Goal: Information Seeking & Learning: Learn about a topic

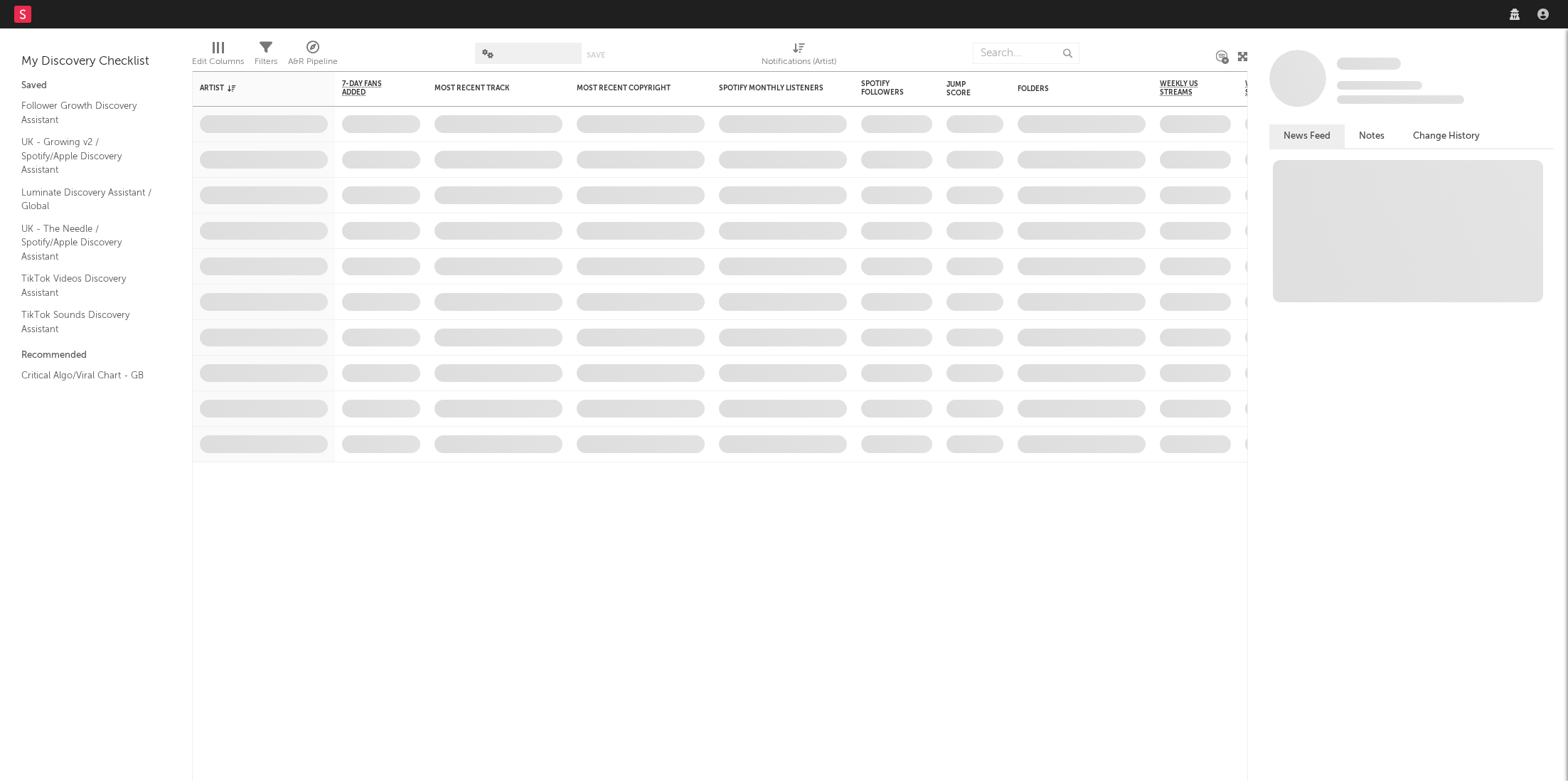
click at [1285, 9] on nav "Dashboard Discovery Assistant Charts Leads" at bounding box center [784, 14] width 1568 height 28
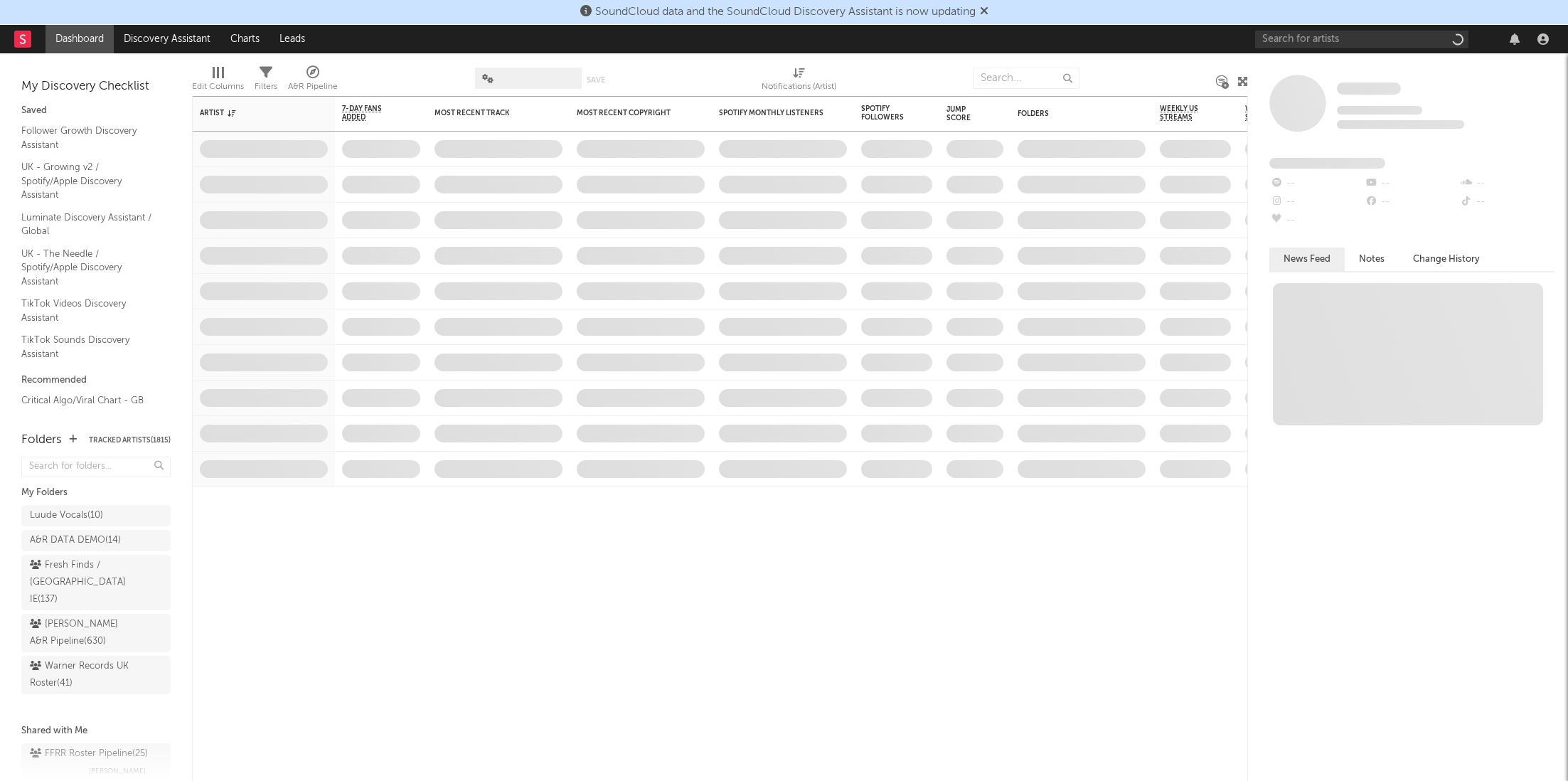
click at [1321, 48] on div at bounding box center [1404, 39] width 299 height 28
click at [1327, 41] on input "text" at bounding box center [1362, 39] width 213 height 18
click at [1340, 40] on input "[PERSON_NAME]" at bounding box center [1362, 39] width 213 height 18
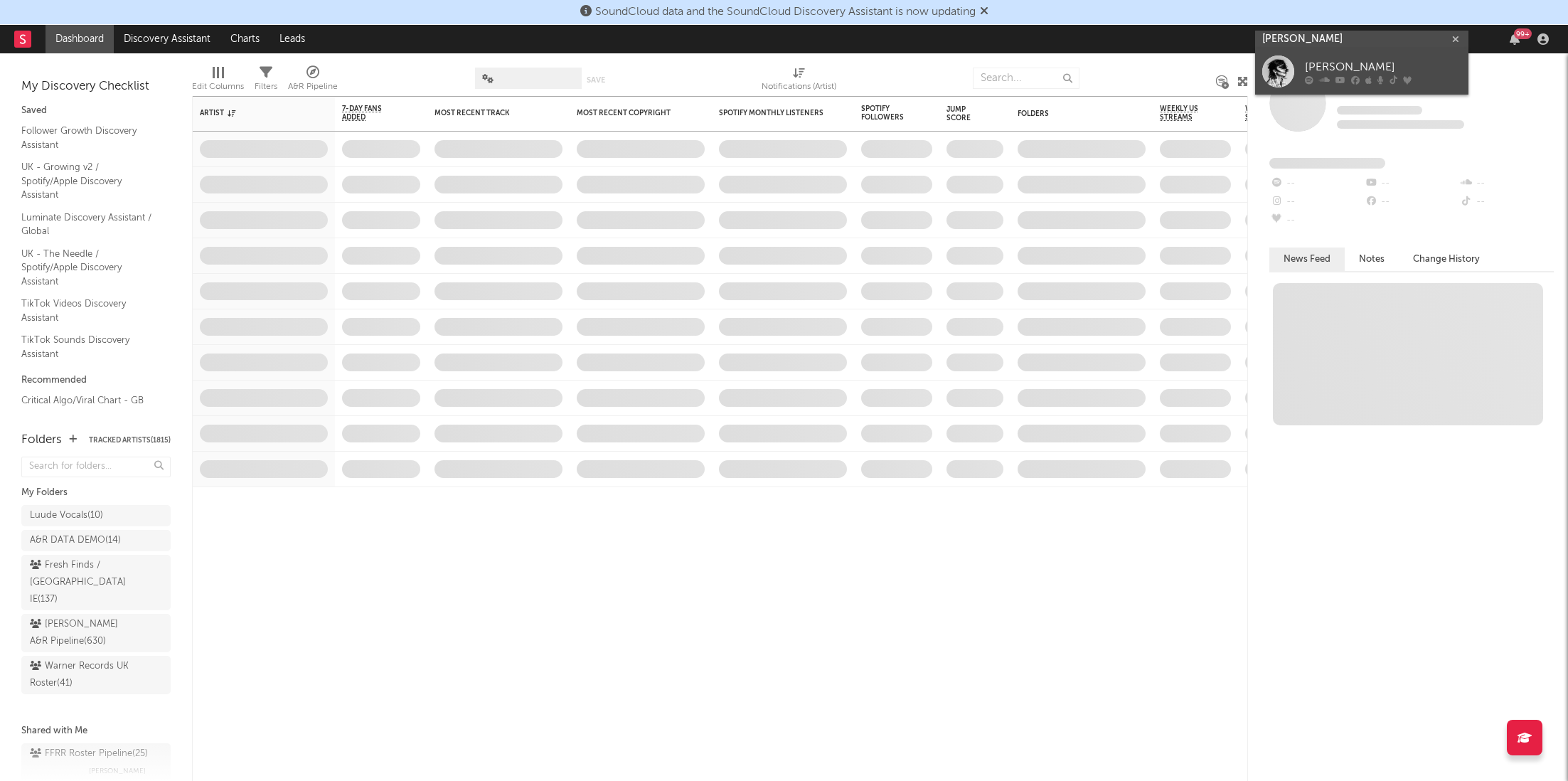
type input "[PERSON_NAME]"
click at [1345, 73] on div "[PERSON_NAME]" at bounding box center [1383, 68] width 157 height 17
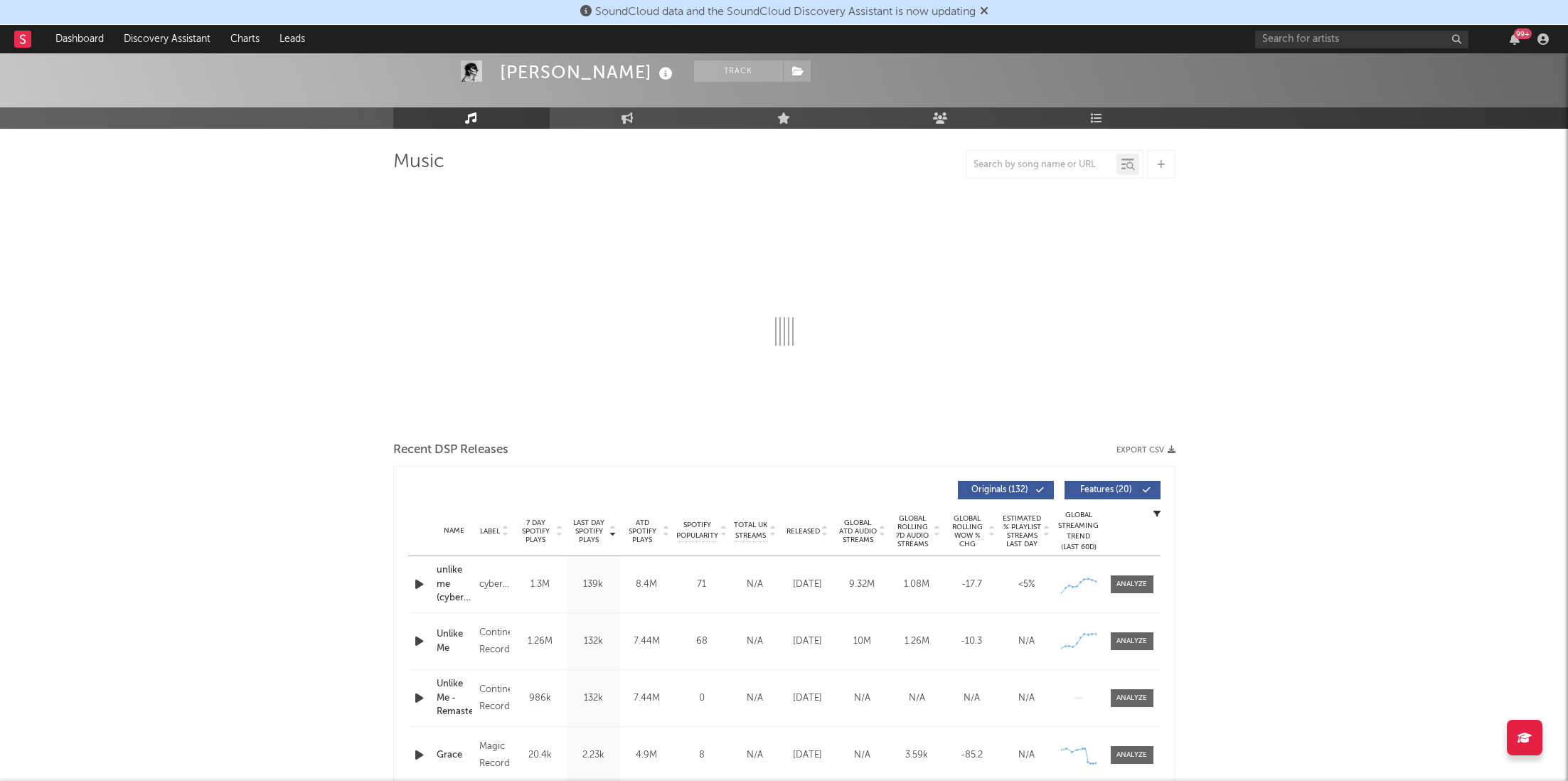
select select "6m"
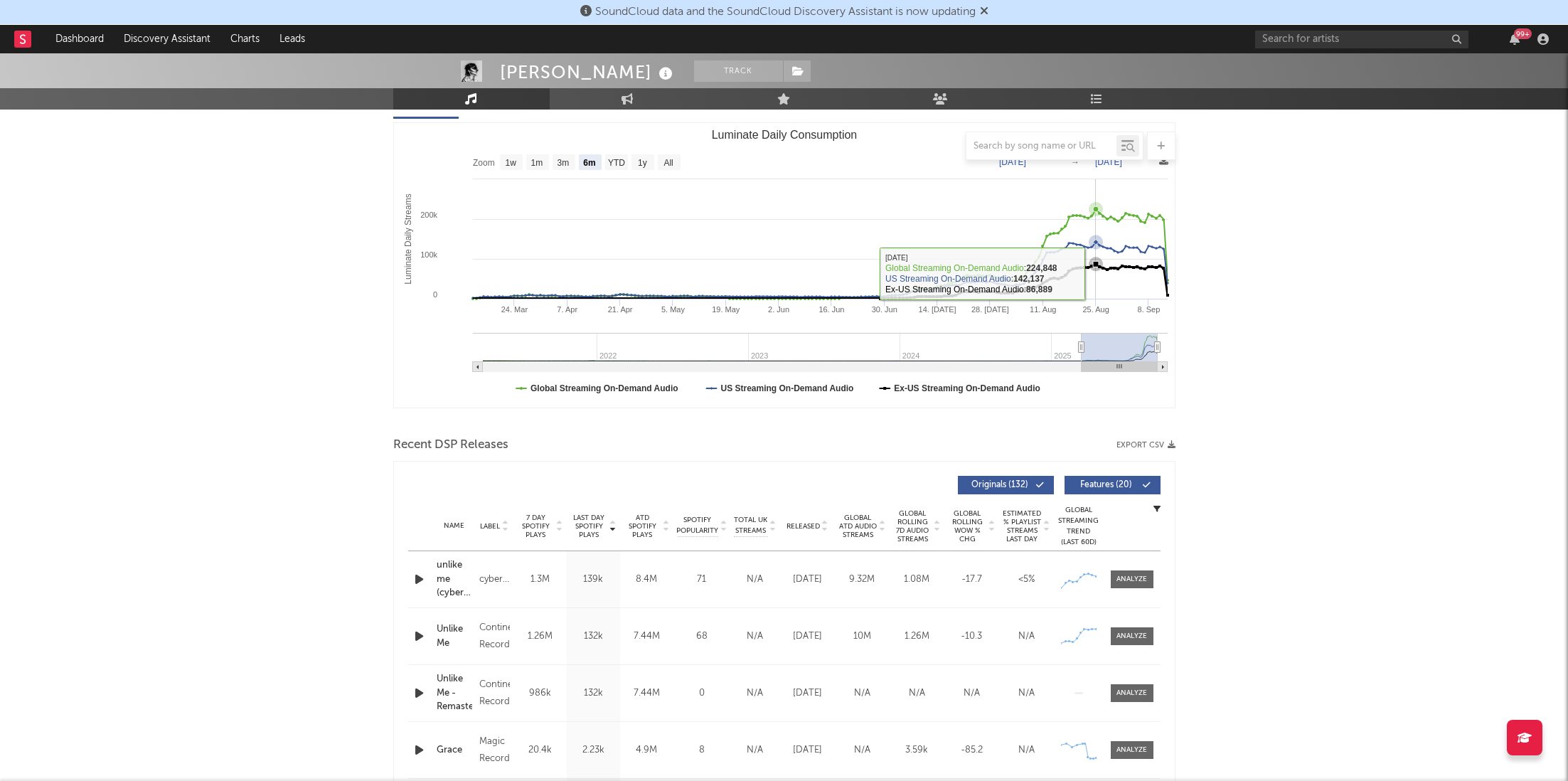
scroll to position [209, 0]
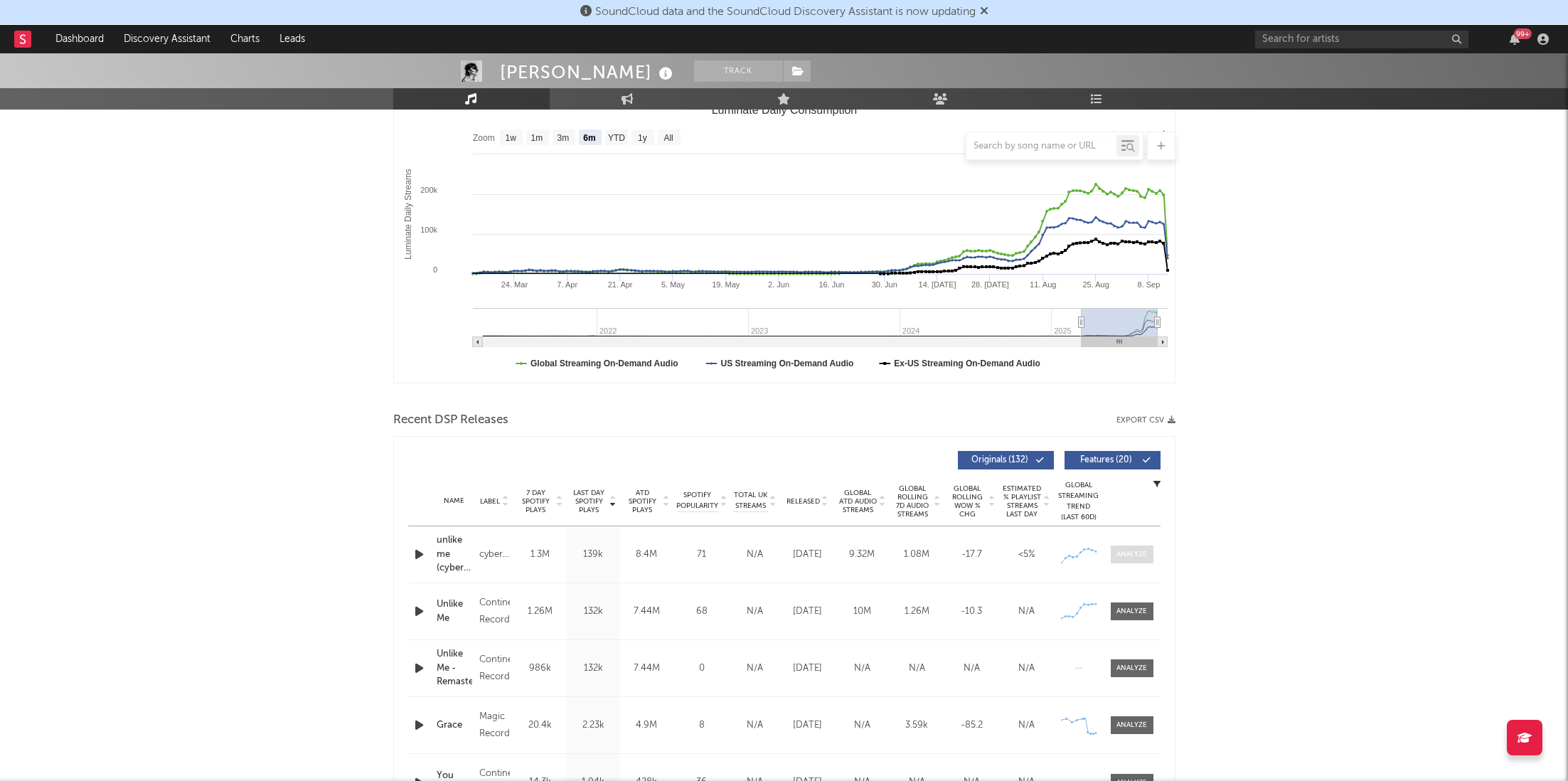
click at [1136, 558] on div at bounding box center [1132, 554] width 31 height 10
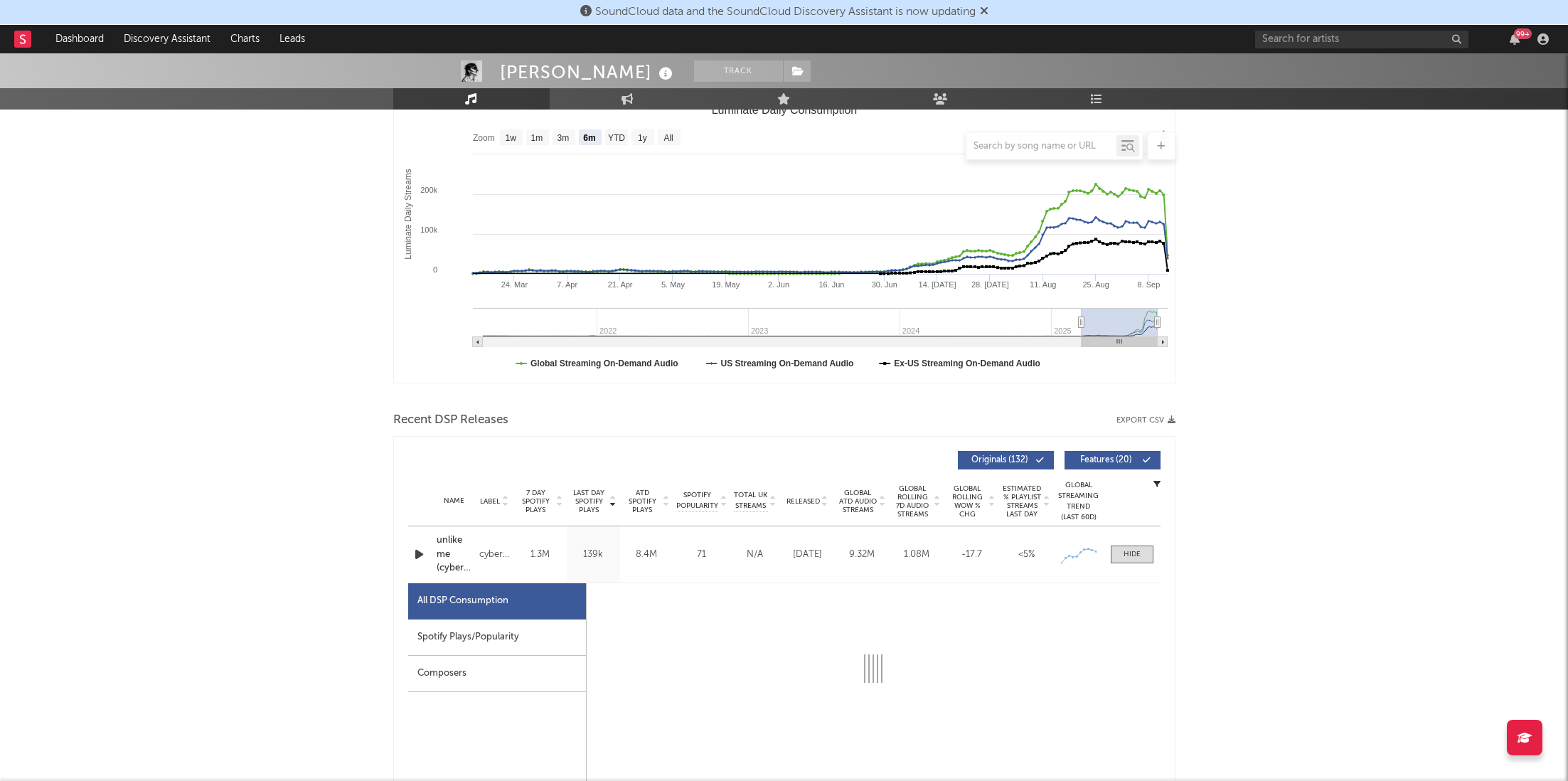
select select "1w"
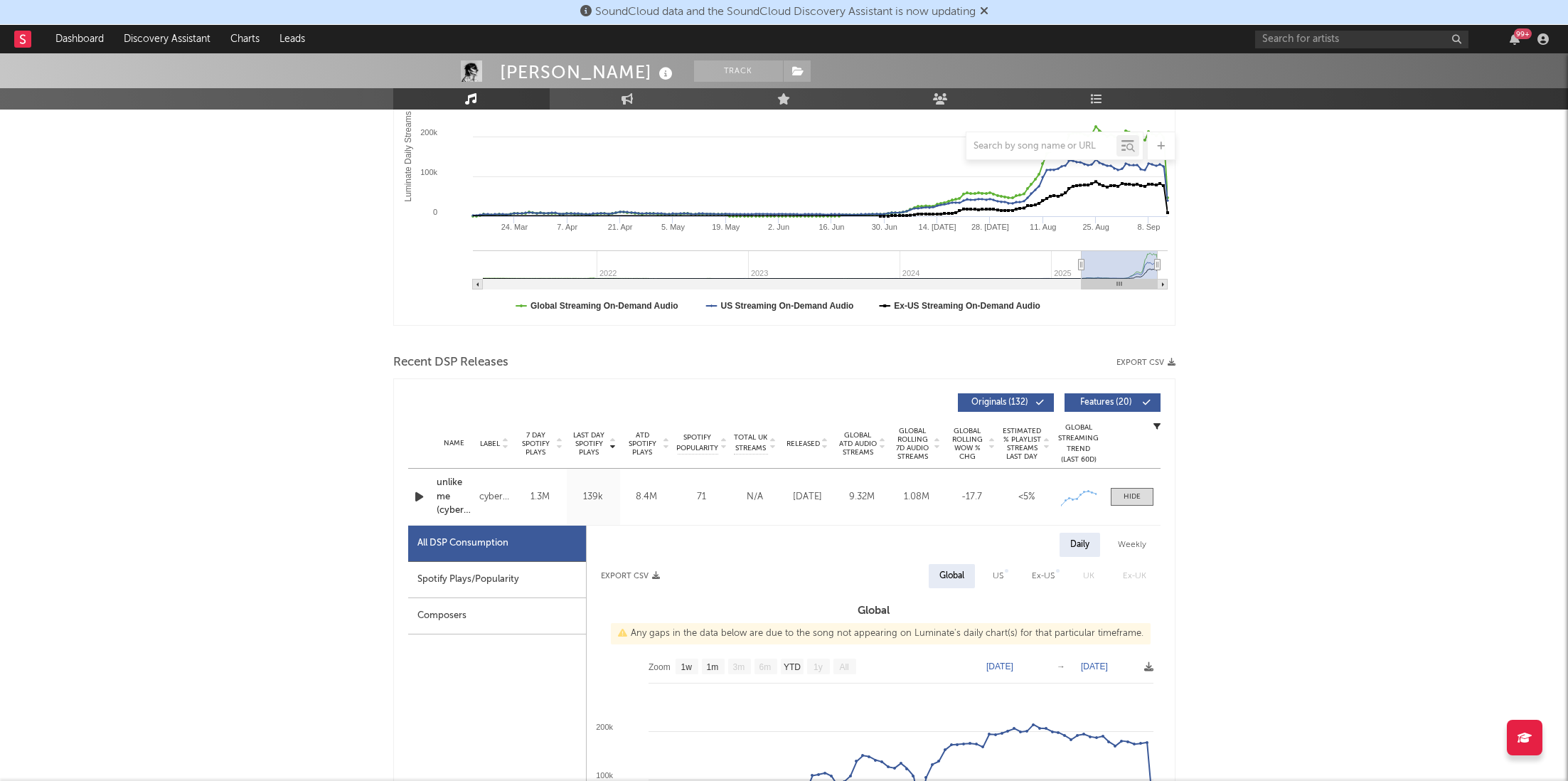
scroll to position [301, 0]
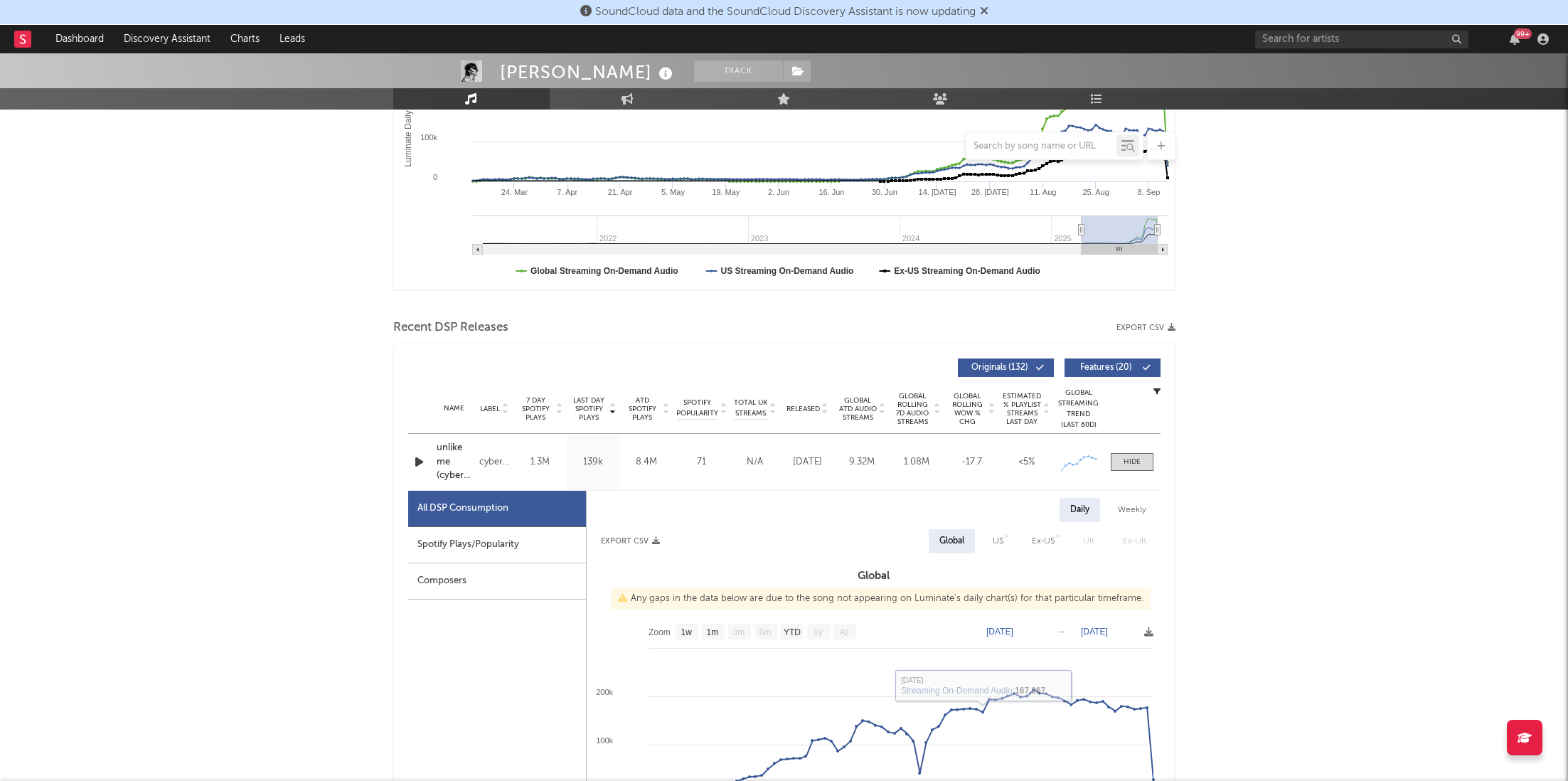
click at [544, 534] on div "Spotify Plays/Popularity" at bounding box center [498, 545] width 178 height 36
select select "1w"
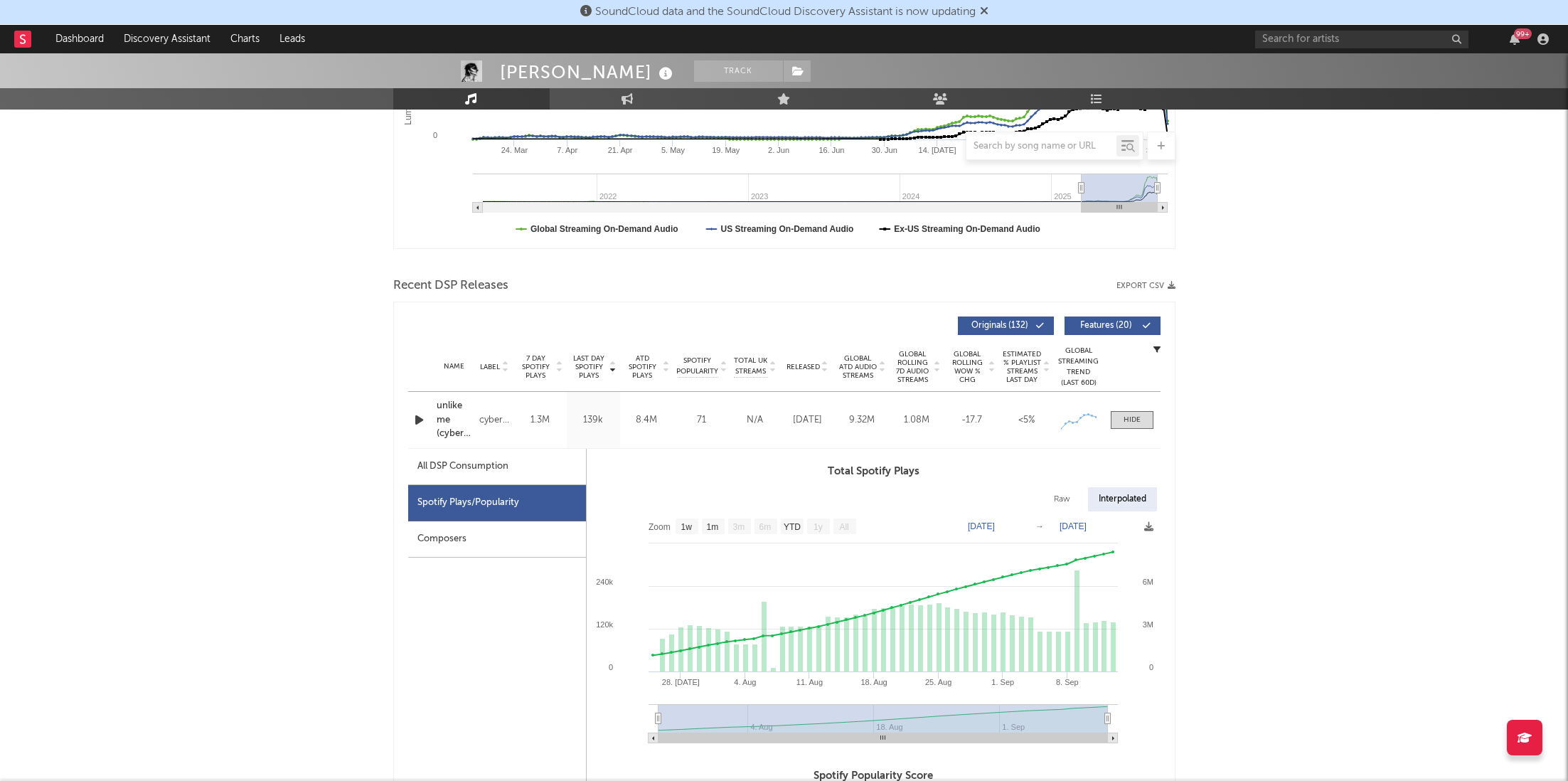
scroll to position [379, 0]
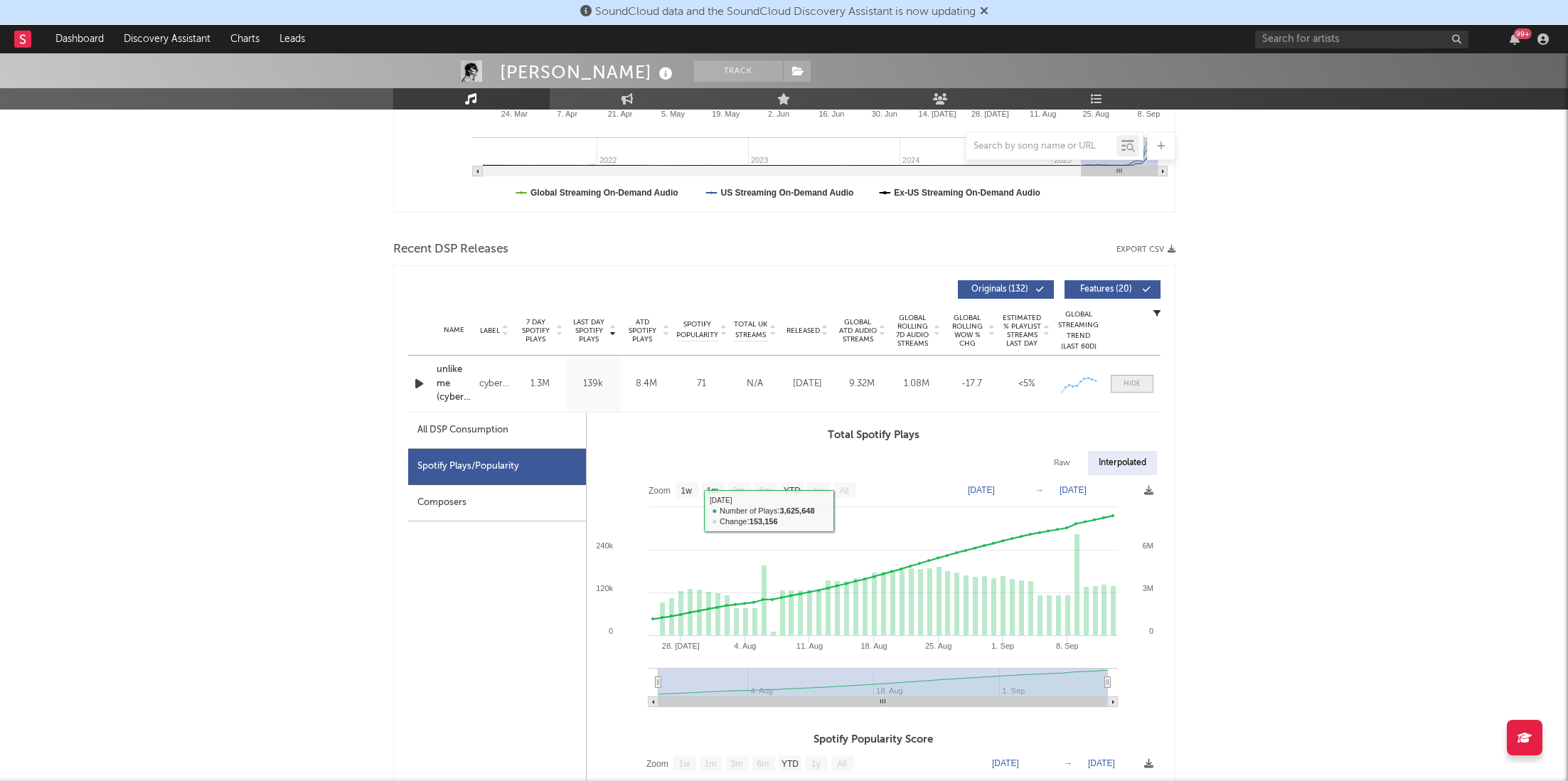
click at [1126, 384] on div at bounding box center [1132, 384] width 17 height 10
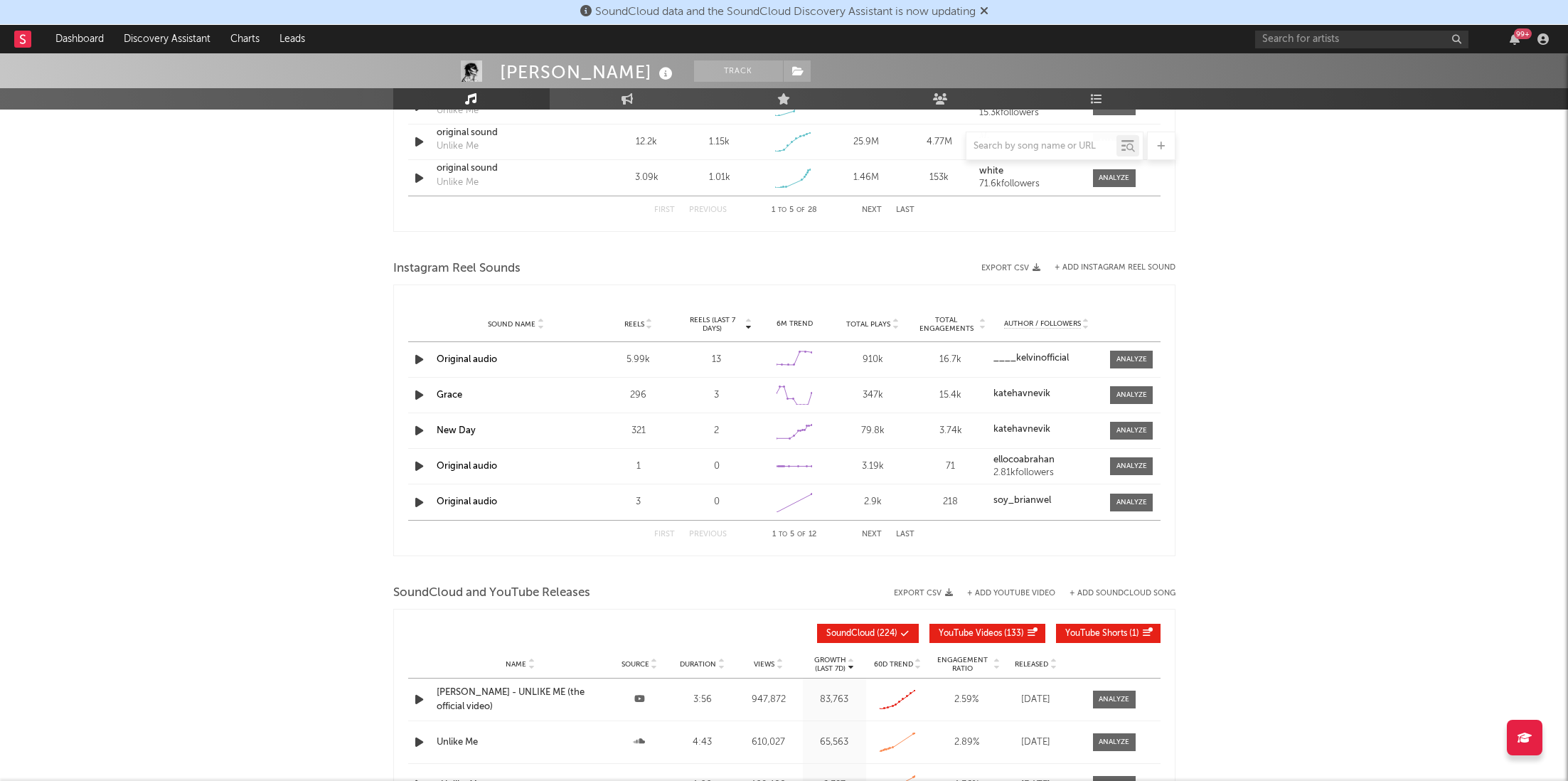
scroll to position [1298, 0]
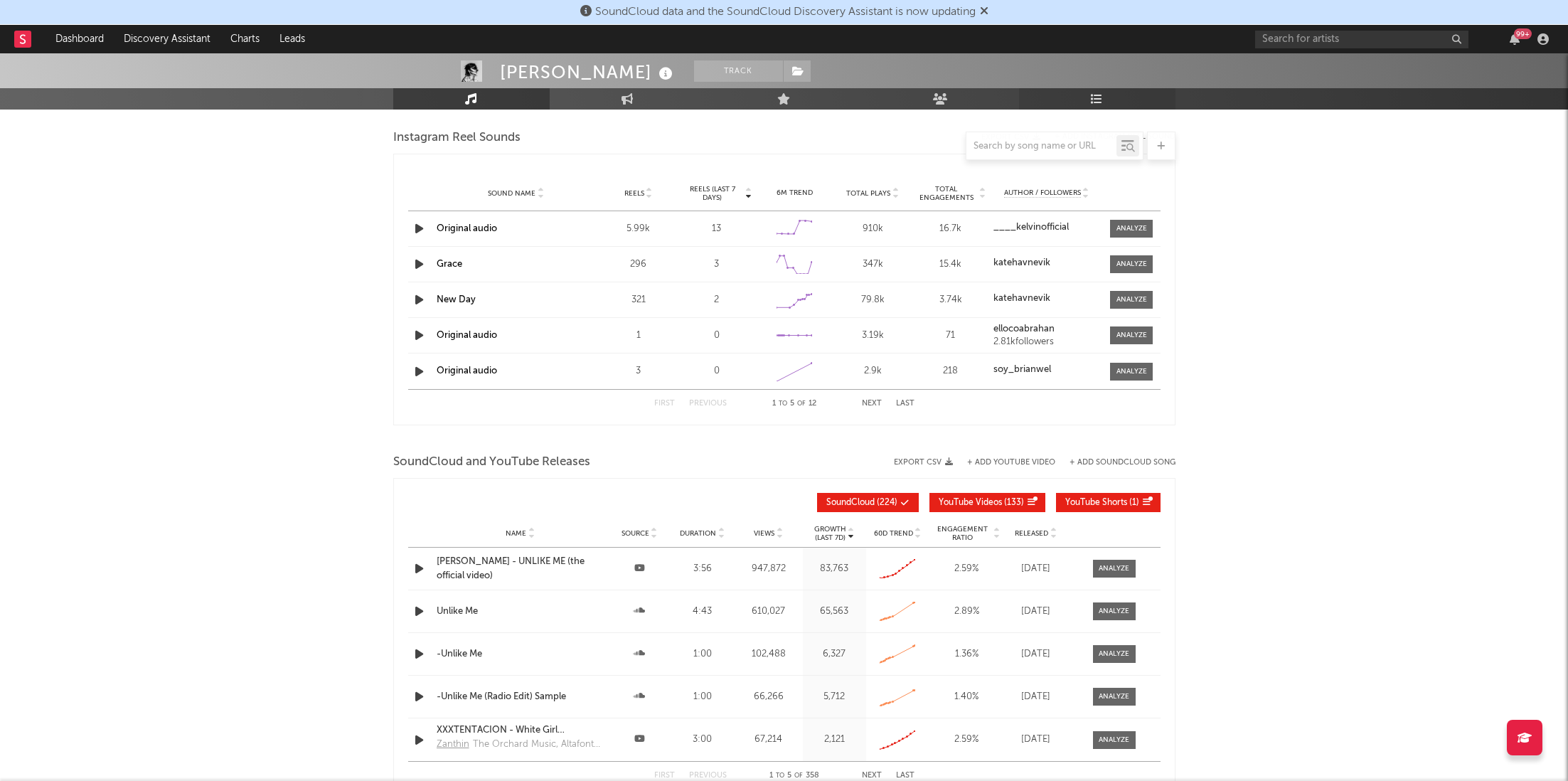
click at [1100, 101] on icon at bounding box center [1097, 98] width 12 height 11
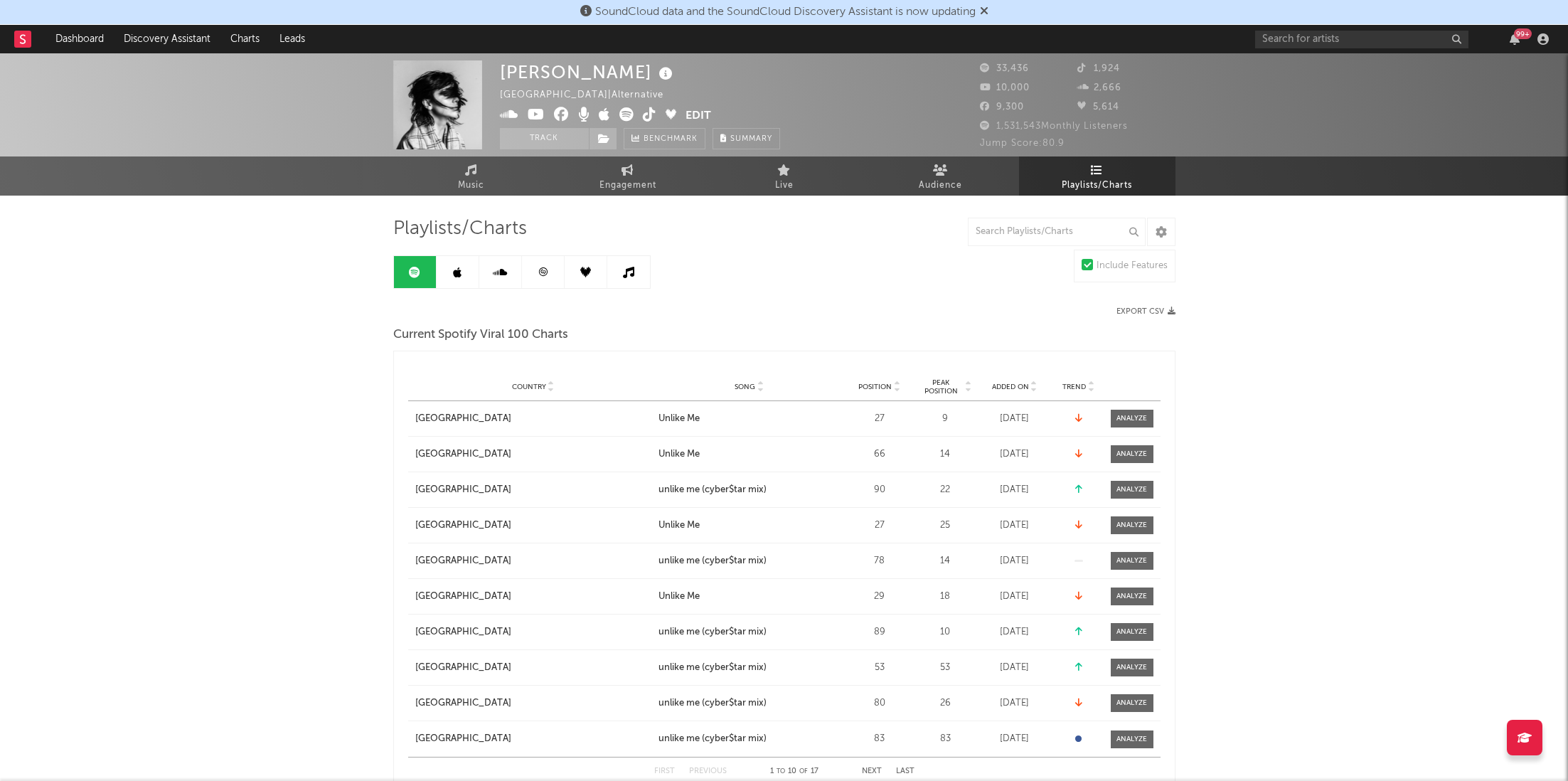
click at [539, 265] on link at bounding box center [544, 271] width 43 height 32
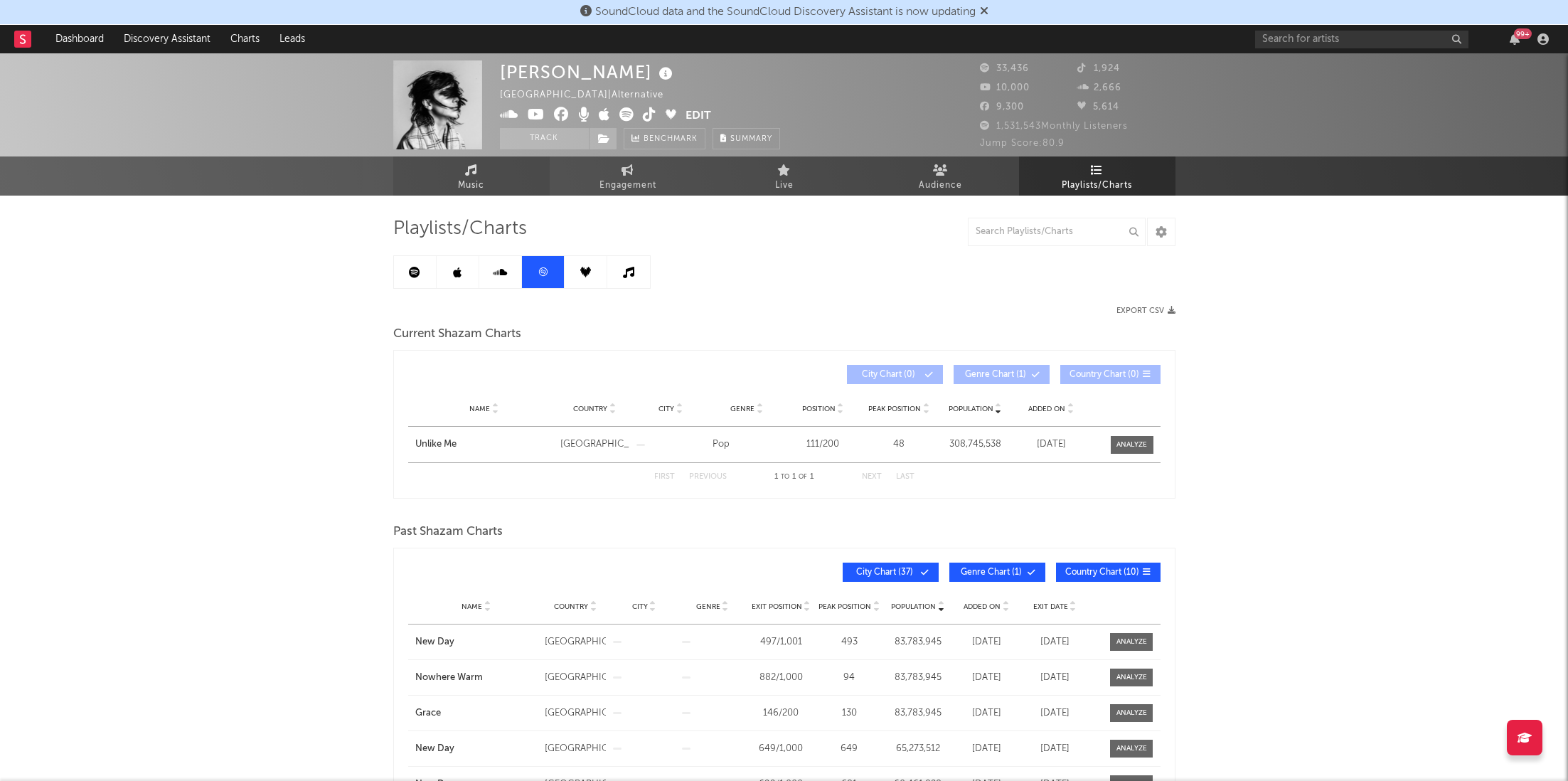
click at [439, 182] on link "Music" at bounding box center [471, 176] width 157 height 39
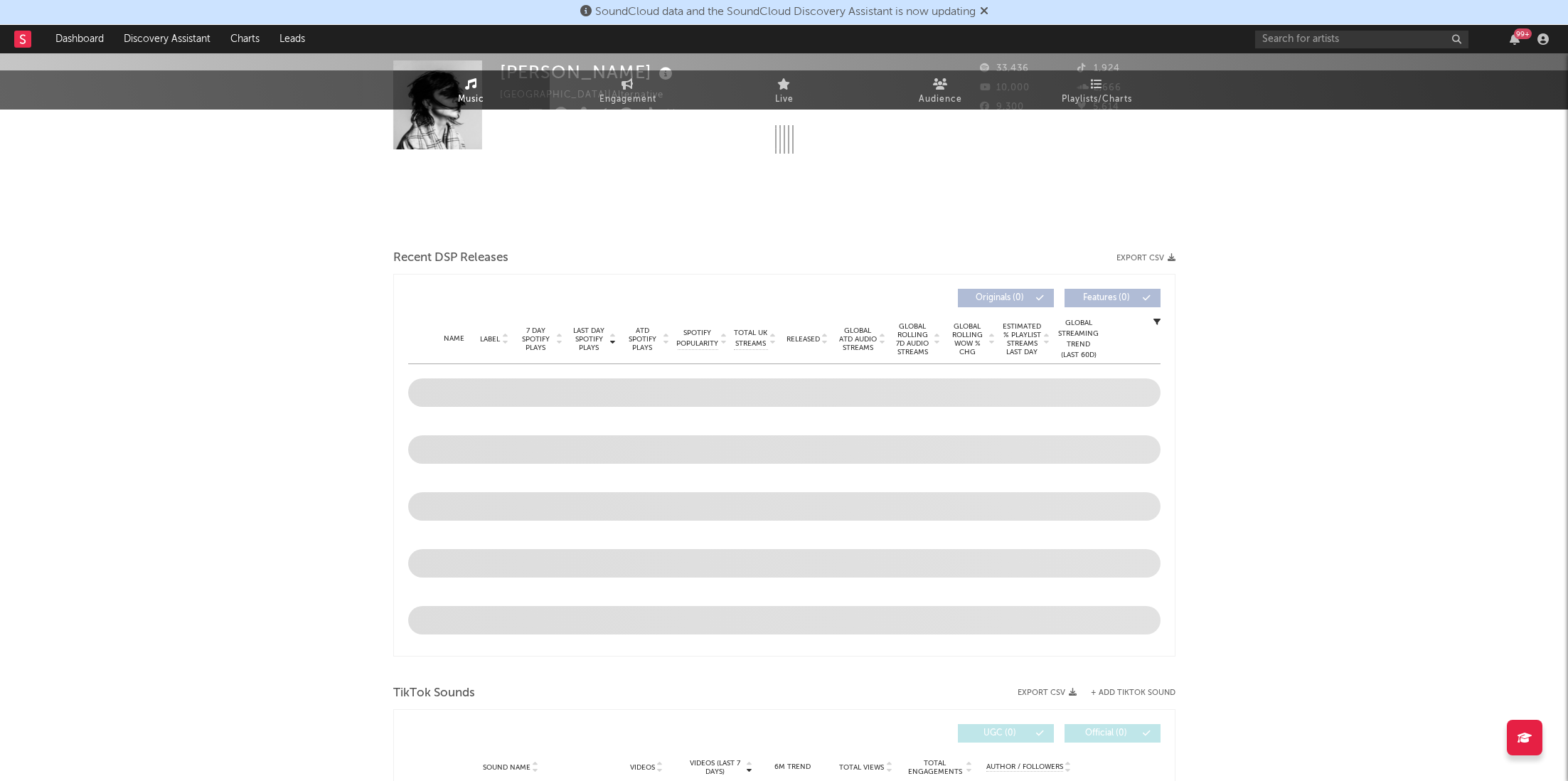
select select "6m"
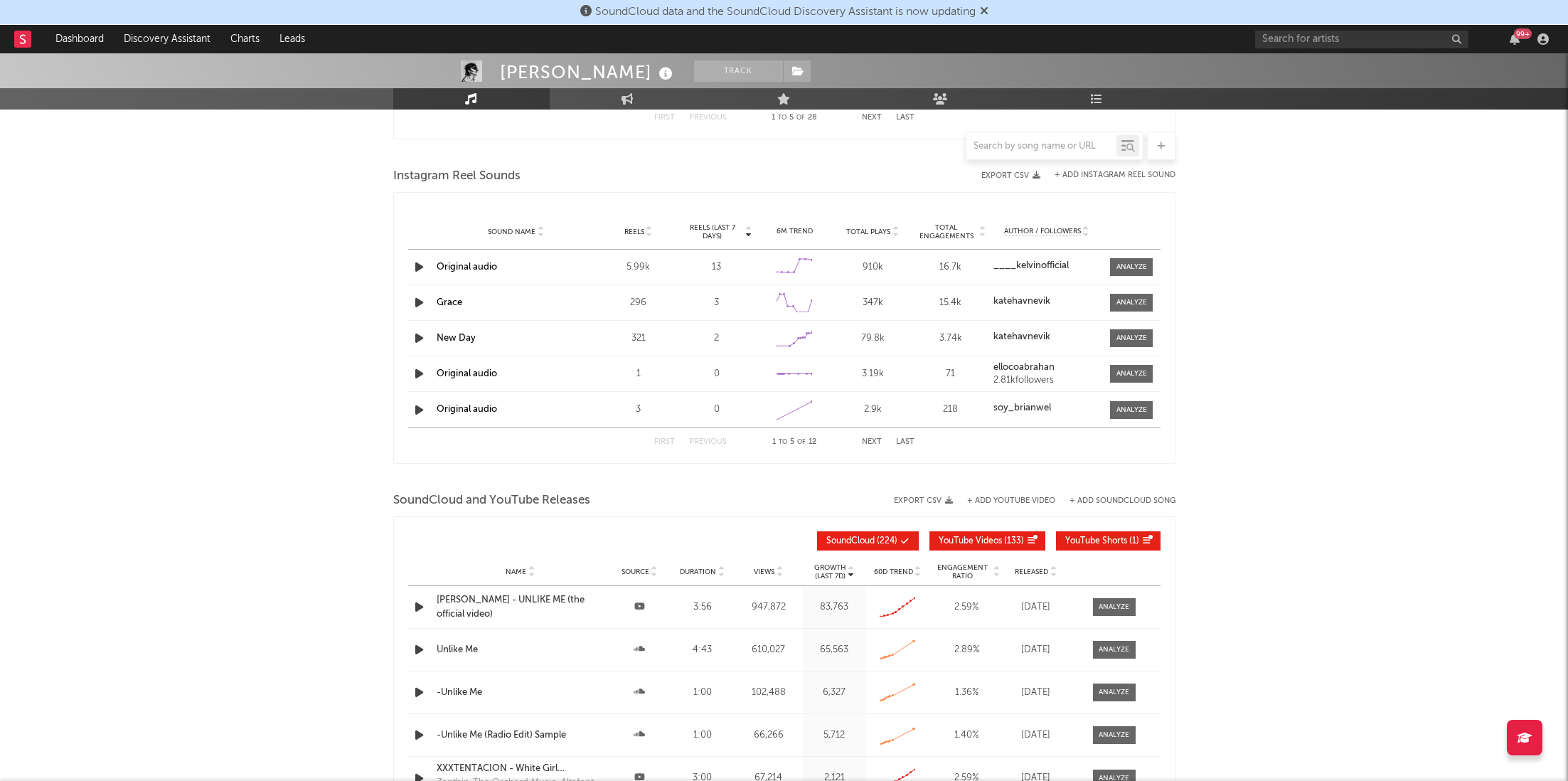
scroll to position [1419, 0]
